Goal: Entertainment & Leisure: Browse casually

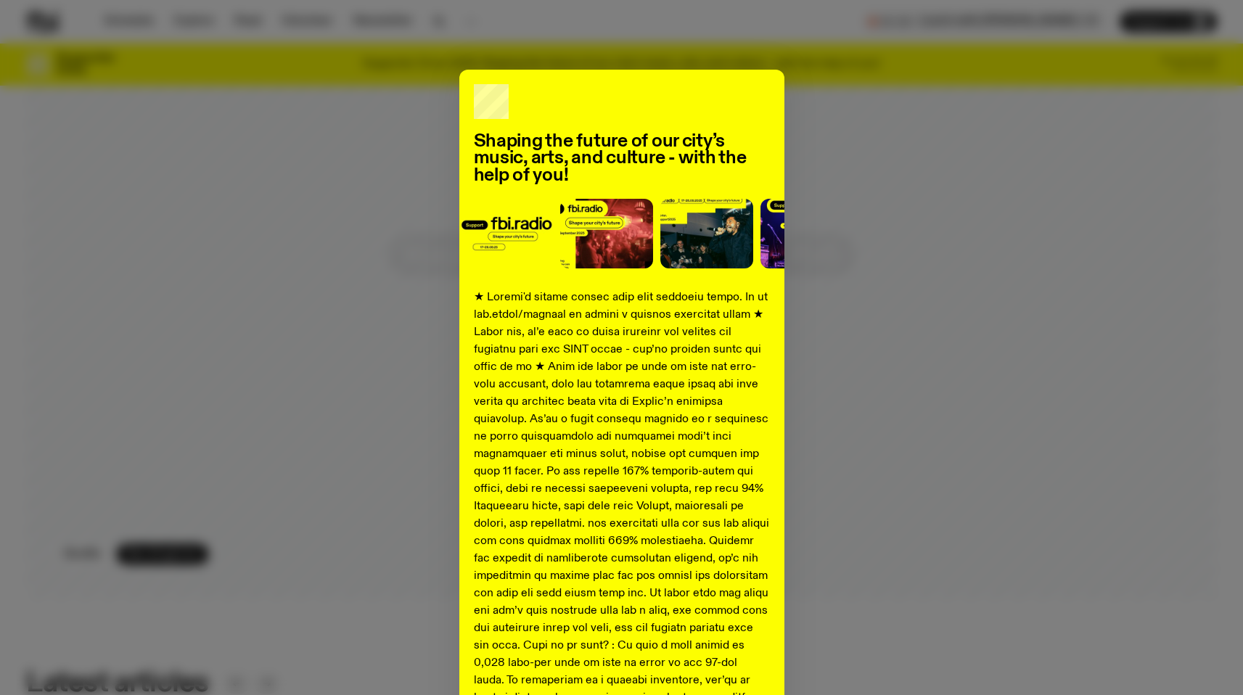
scroll to position [1477, 0]
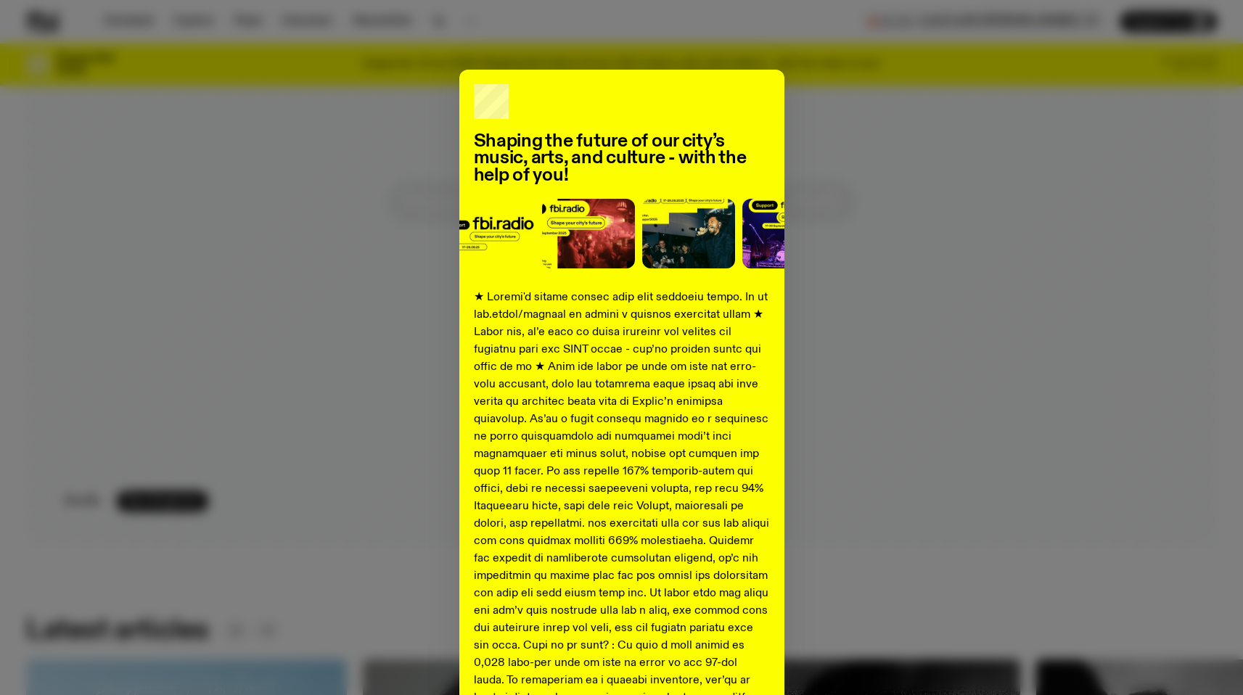
click at [884, 238] on div "Shaping the future of our city’s music, arts, and culture - with the help of yo…" at bounding box center [621, 542] width 1190 height 944
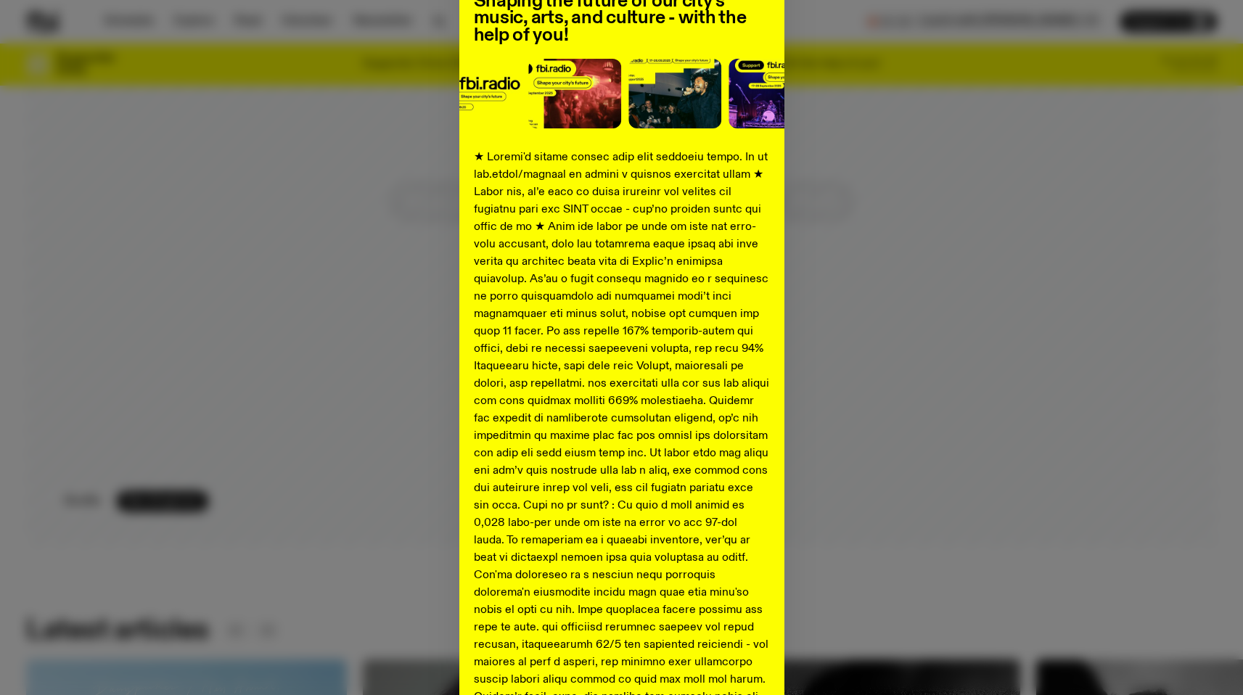
scroll to position [388, 0]
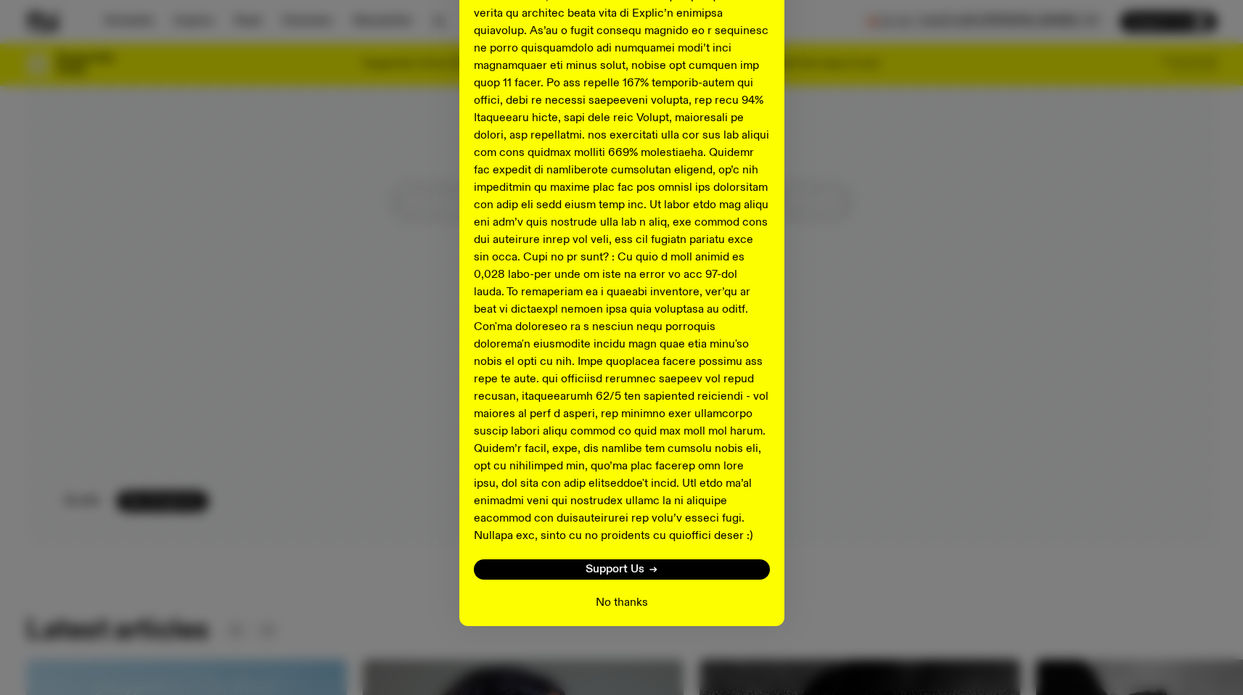
click at [608, 603] on button "No thanks" at bounding box center [622, 602] width 52 height 17
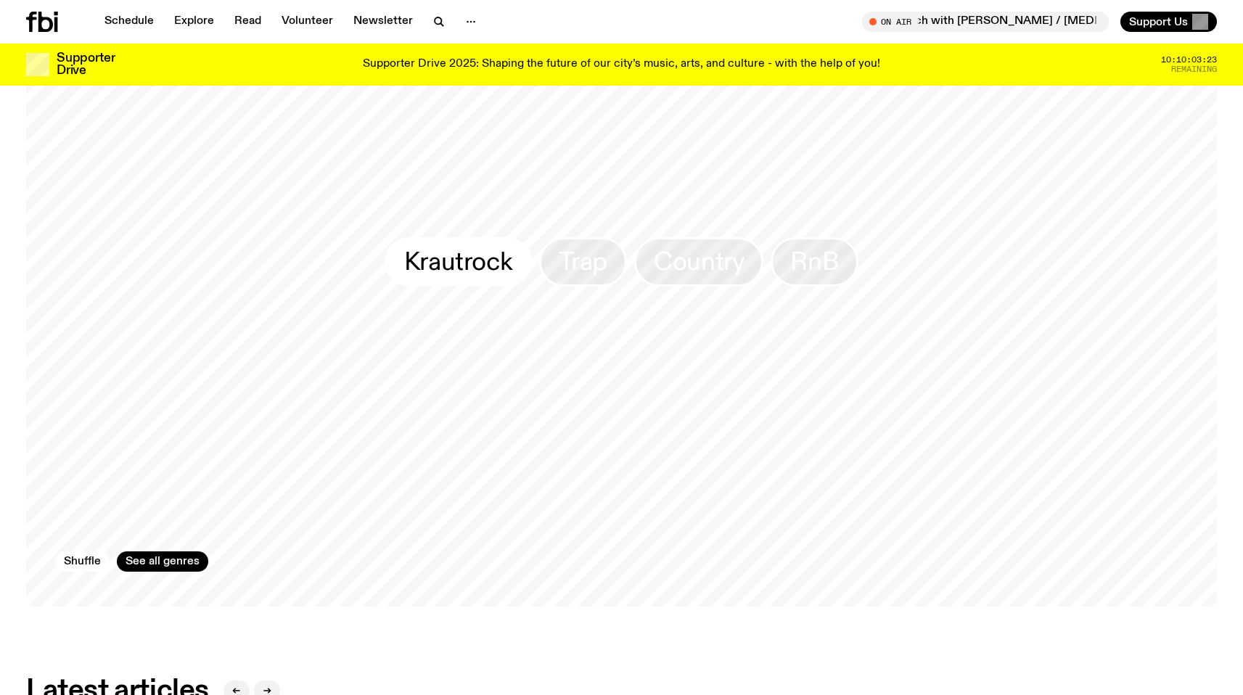
scroll to position [1417, 0]
click at [487, 258] on span "Krautrock" at bounding box center [458, 261] width 109 height 28
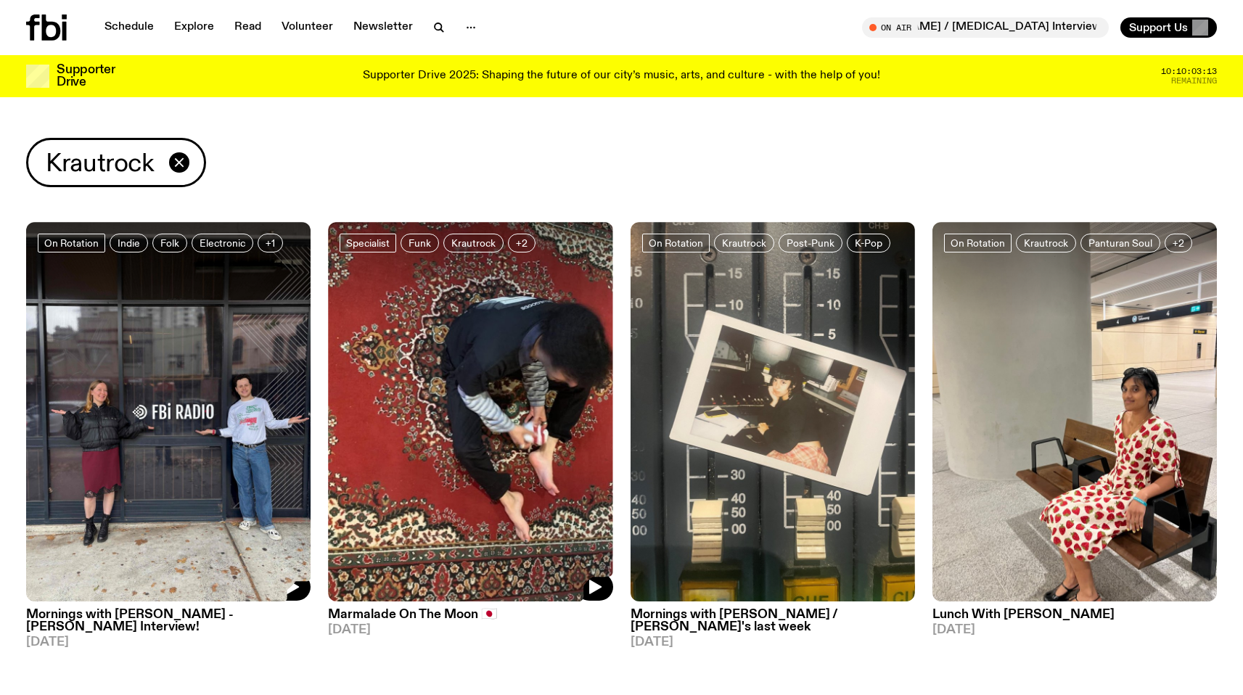
click at [516, 415] on img at bounding box center [470, 411] width 284 height 379
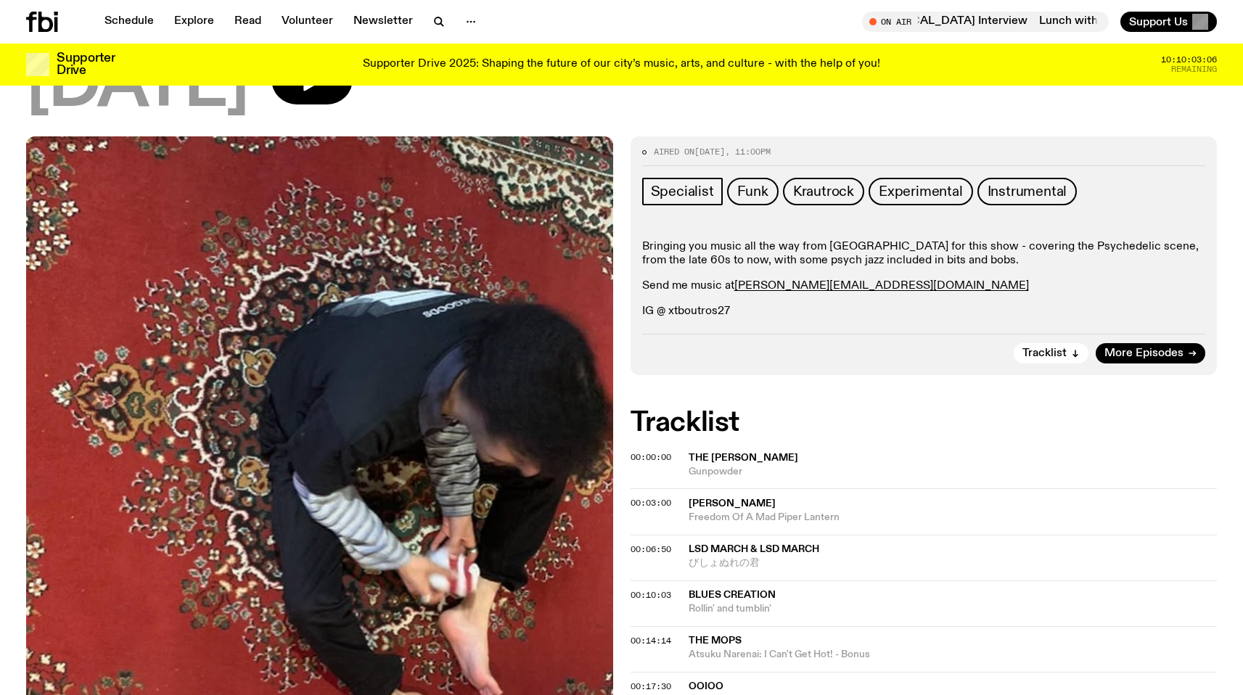
scroll to position [83, 0]
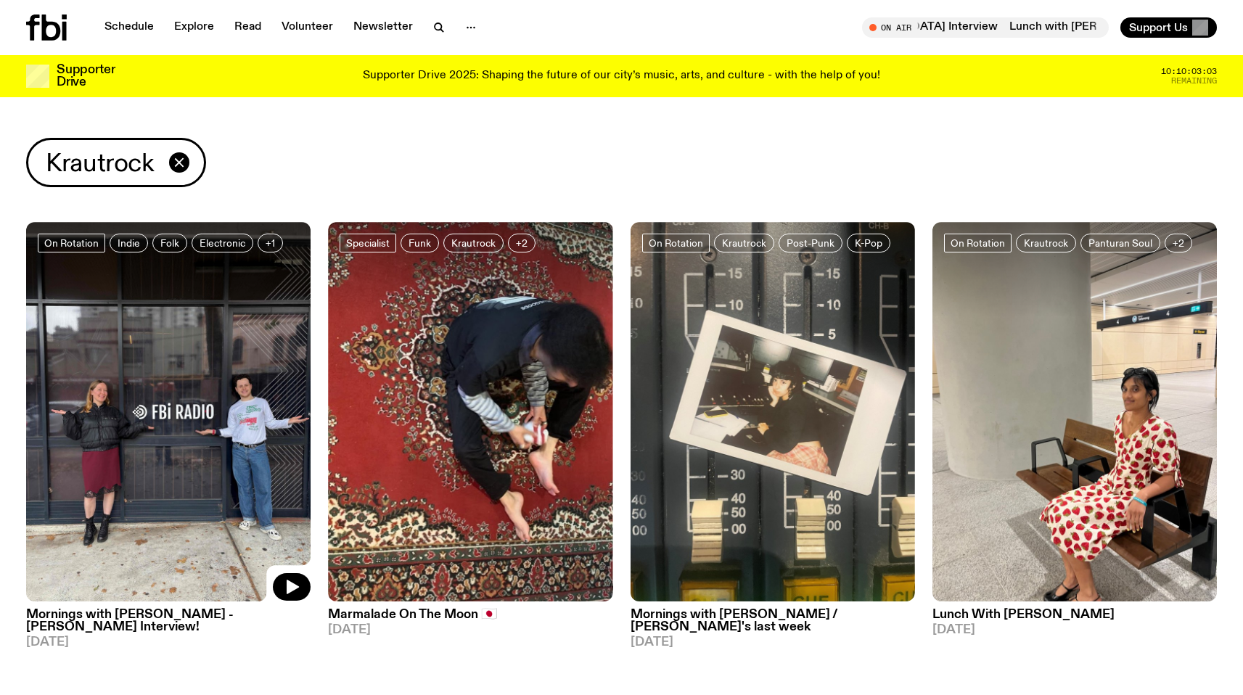
click at [141, 325] on img at bounding box center [168, 411] width 284 height 379
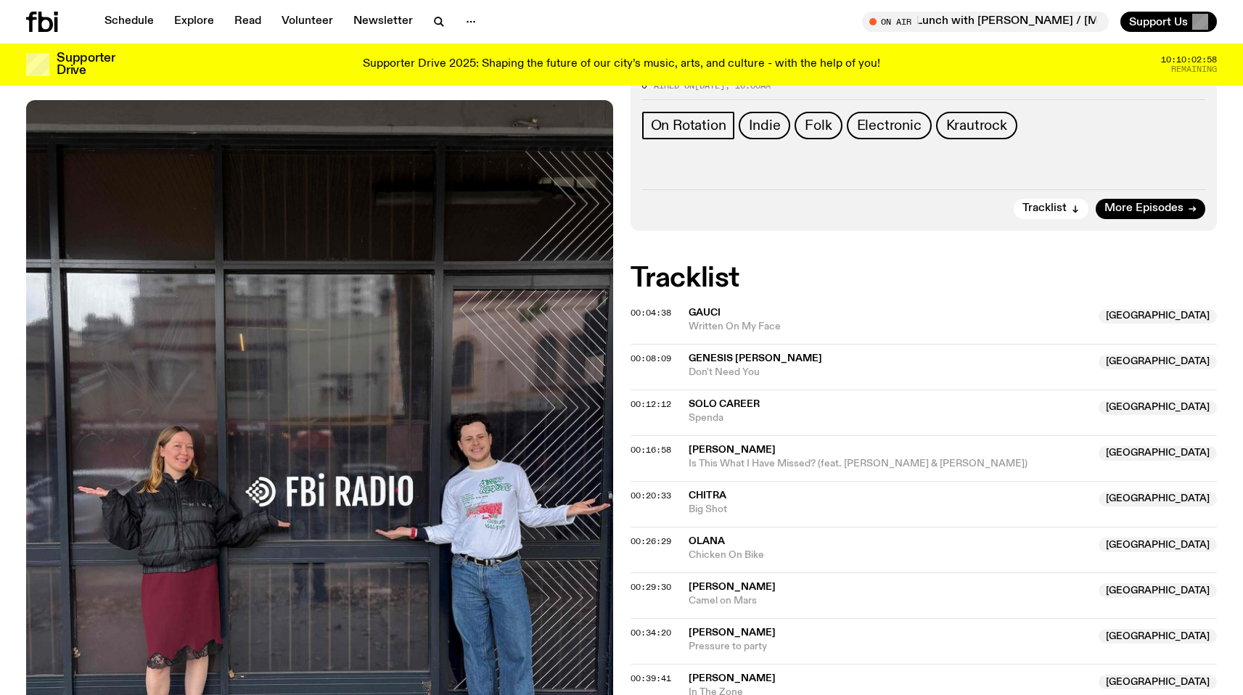
scroll to position [246, 0]
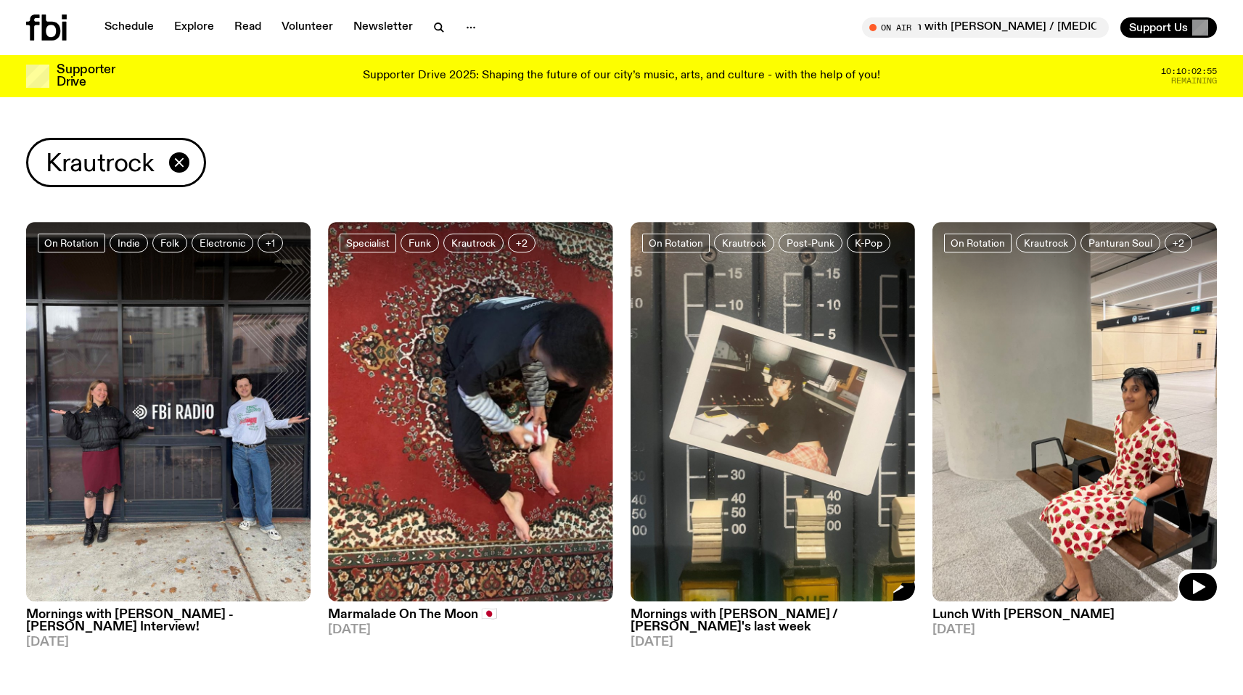
click at [1159, 409] on img at bounding box center [1074, 411] width 284 height 379
click at [700, 382] on img at bounding box center [772, 411] width 284 height 379
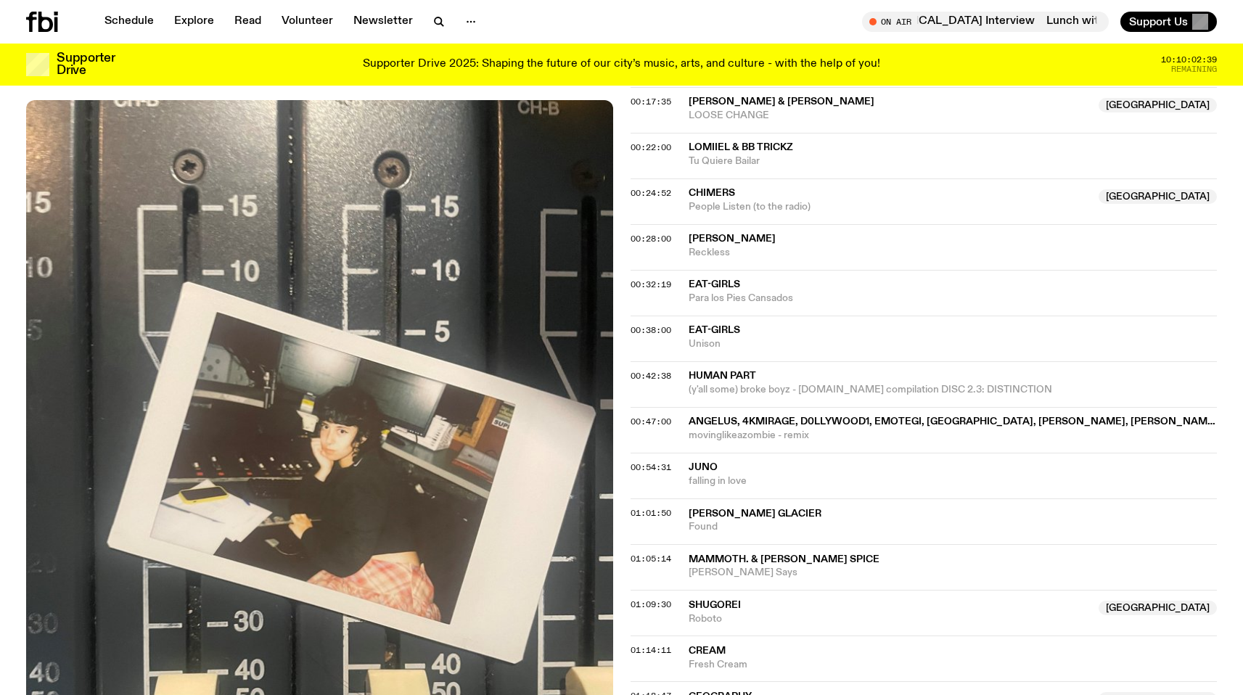
scroll to position [488, 0]
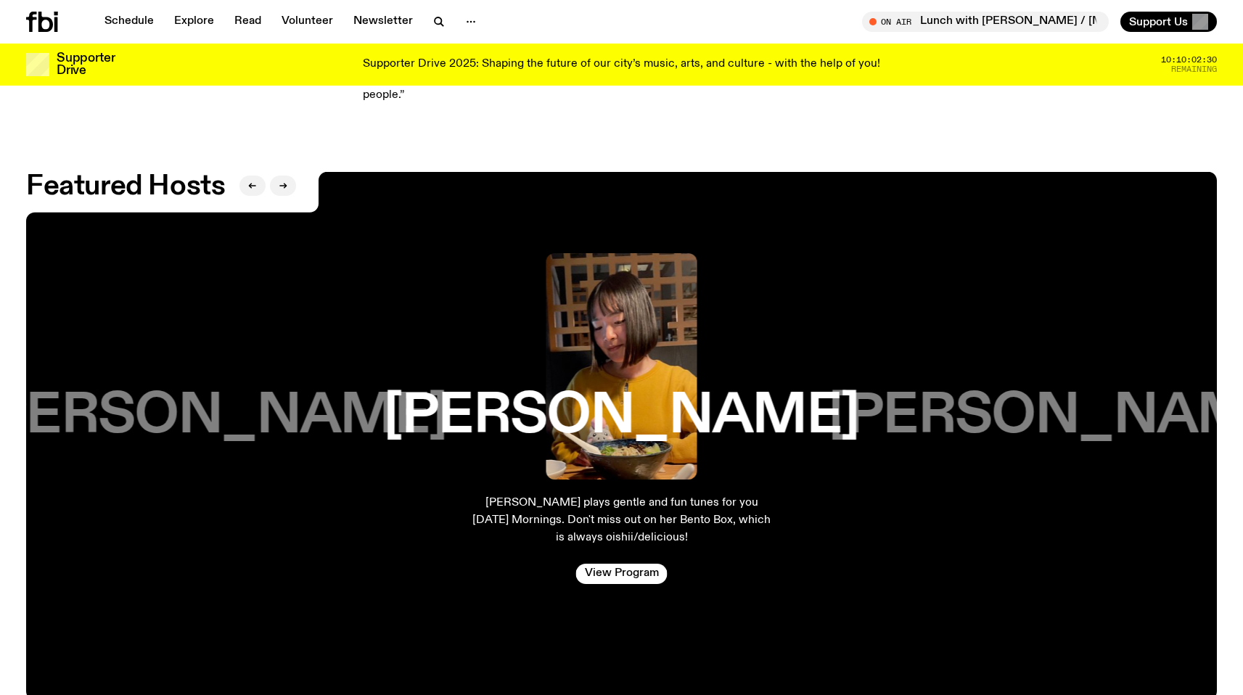
scroll to position [3318, 0]
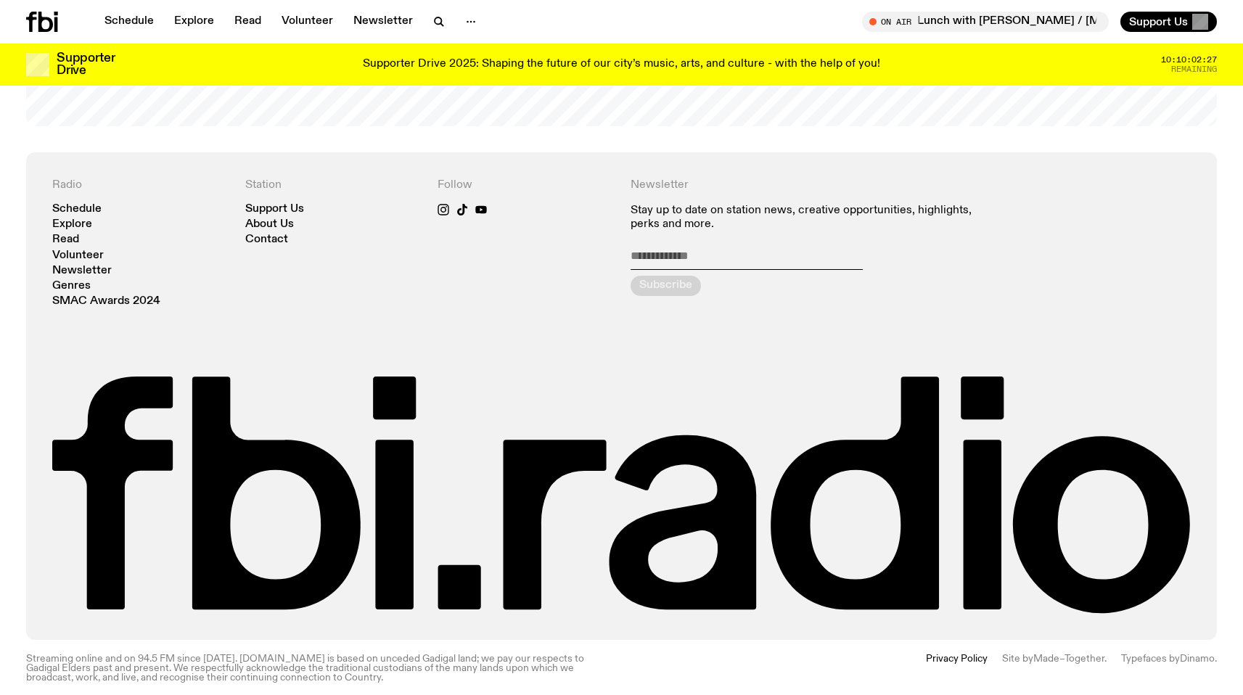
click at [1133, 654] on span "Typefaces by" at bounding box center [1150, 659] width 59 height 10
click at [1196, 654] on link "Dinamo" at bounding box center [1196, 659] width 35 height 10
click at [1045, 654] on link "Made–Together" at bounding box center [1068, 659] width 71 height 10
